Goal: Communication & Community: Ask a question

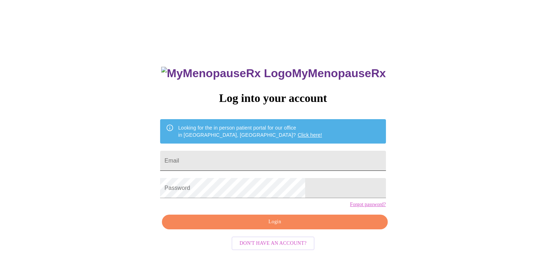
click at [302, 158] on input "Email" at bounding box center [273, 161] width 226 height 20
click at [263, 174] on div "MyMenopauseRx Log into your account Looking for the in person patient portal fo…" at bounding box center [273, 186] width 240 height 262
click at [242, 159] on input "223" at bounding box center [273, 161] width 226 height 20
type input "2"
type input "[EMAIL_ADDRESS][DOMAIN_NAME]"
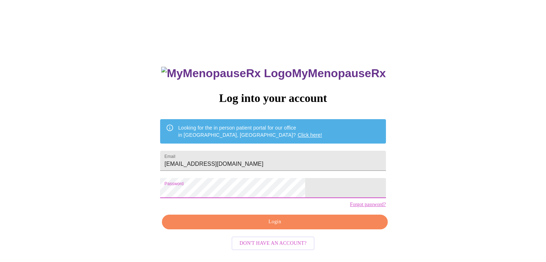
click at [271, 229] on button "Login" at bounding box center [275, 222] width 226 height 15
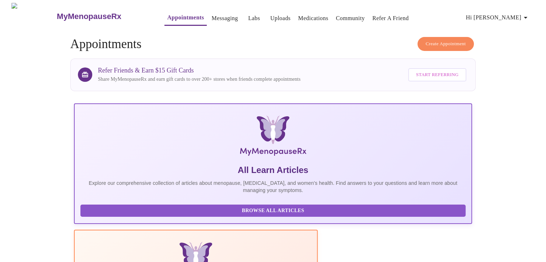
click at [211, 16] on link "Messaging" at bounding box center [224, 18] width 26 height 10
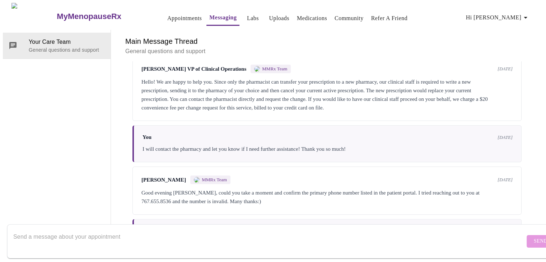
scroll to position [268, 0]
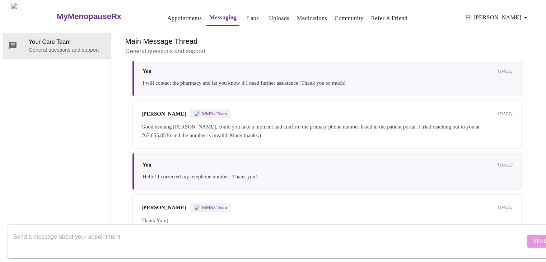
click at [49, 231] on textarea "Send a message about your appointment" at bounding box center [269, 241] width 512 height 23
click at [21, 240] on textarea "Hi, I scheduled my follow up appointment" at bounding box center [269, 241] width 512 height 23
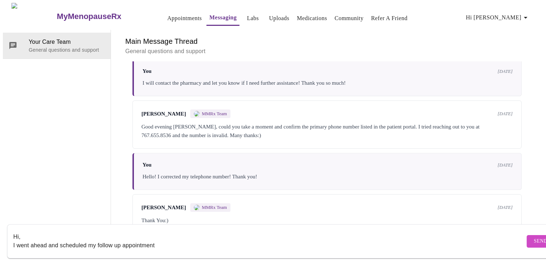
click at [164, 241] on textarea "Hi, I went ahead and scheduled my follow up appointment" at bounding box center [269, 241] width 512 height 23
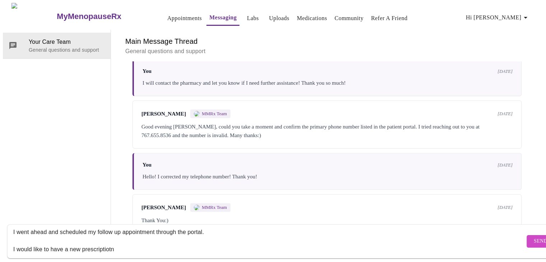
click at [113, 246] on div "Hi, I went ahead and scheduled my follow up appointment through the portal. I w…" at bounding box center [269, 242] width 512 height 28
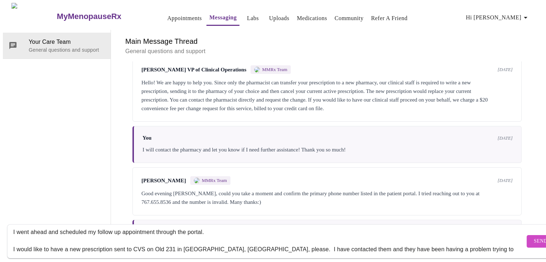
scroll to position [22, 0]
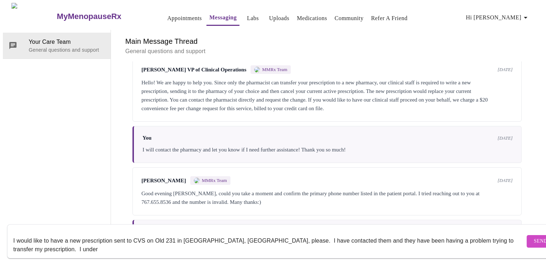
click at [49, 246] on div "Hi, I went ahead and scheduled my follow up appointment through the portal. I w…" at bounding box center [269, 242] width 512 height 28
click at [68, 244] on textarea "Hi, I went ahead and scheduled my follow up appointment through the portal. I w…" at bounding box center [269, 241] width 512 height 23
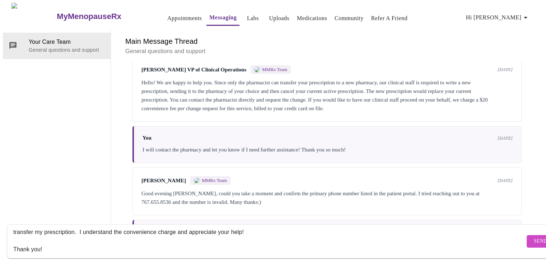
scroll to position [48, 0]
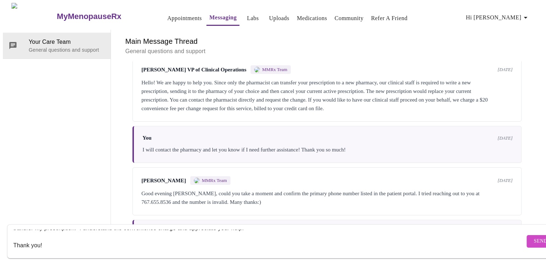
type textarea "Hi, I went ahead and scheduled my follow up appointment through the portal. I w…"
click at [534, 237] on span "Send" at bounding box center [541, 241] width 14 height 9
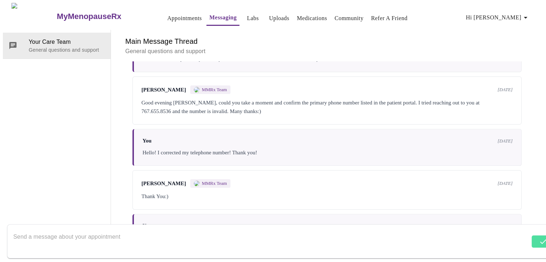
scroll to position [328, 0]
